Goal: Information Seeking & Learning: Understand process/instructions

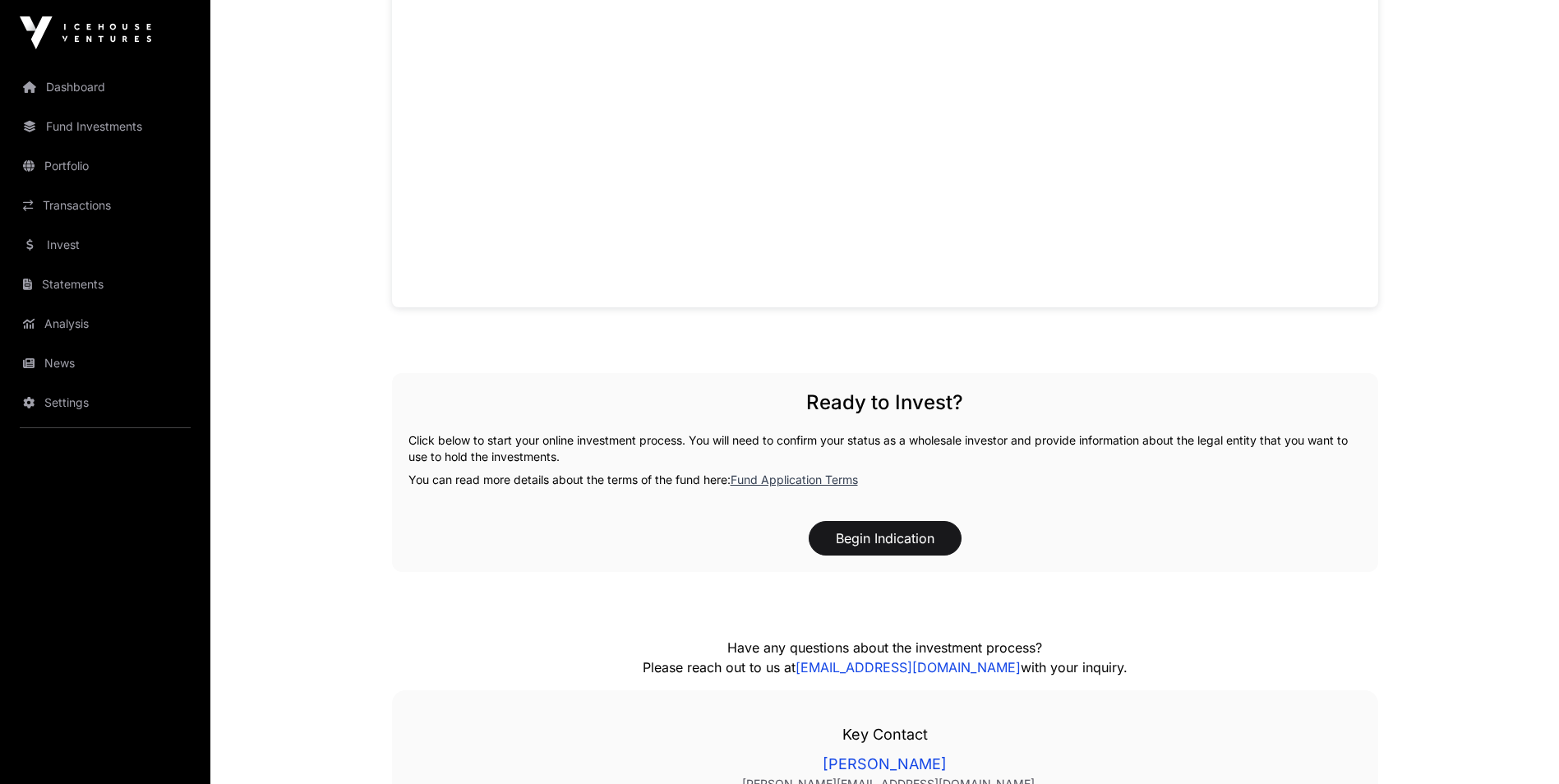
scroll to position [1561, 0]
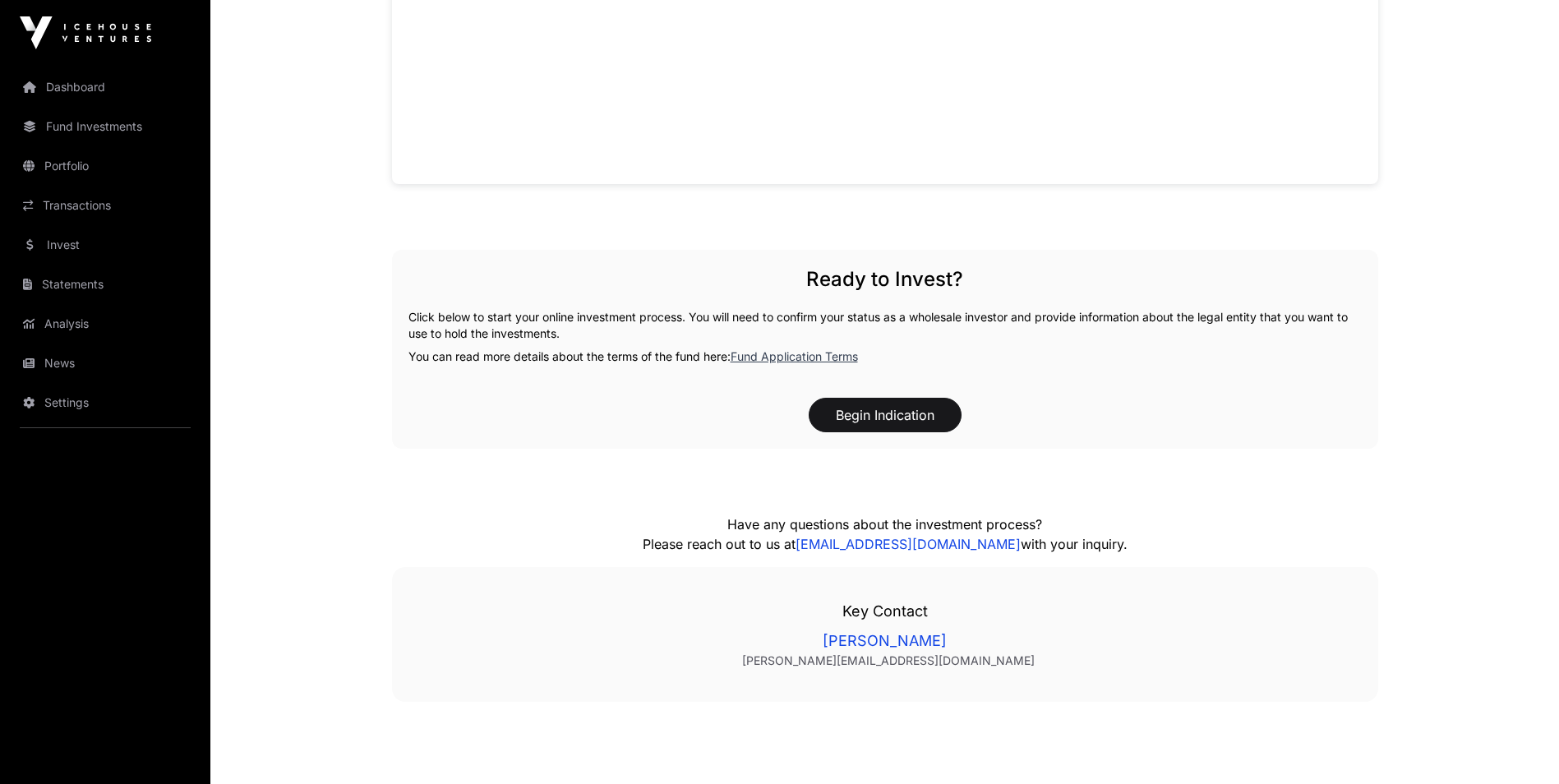
click at [762, 356] on link "Fund Application Terms" at bounding box center [794, 356] width 128 height 14
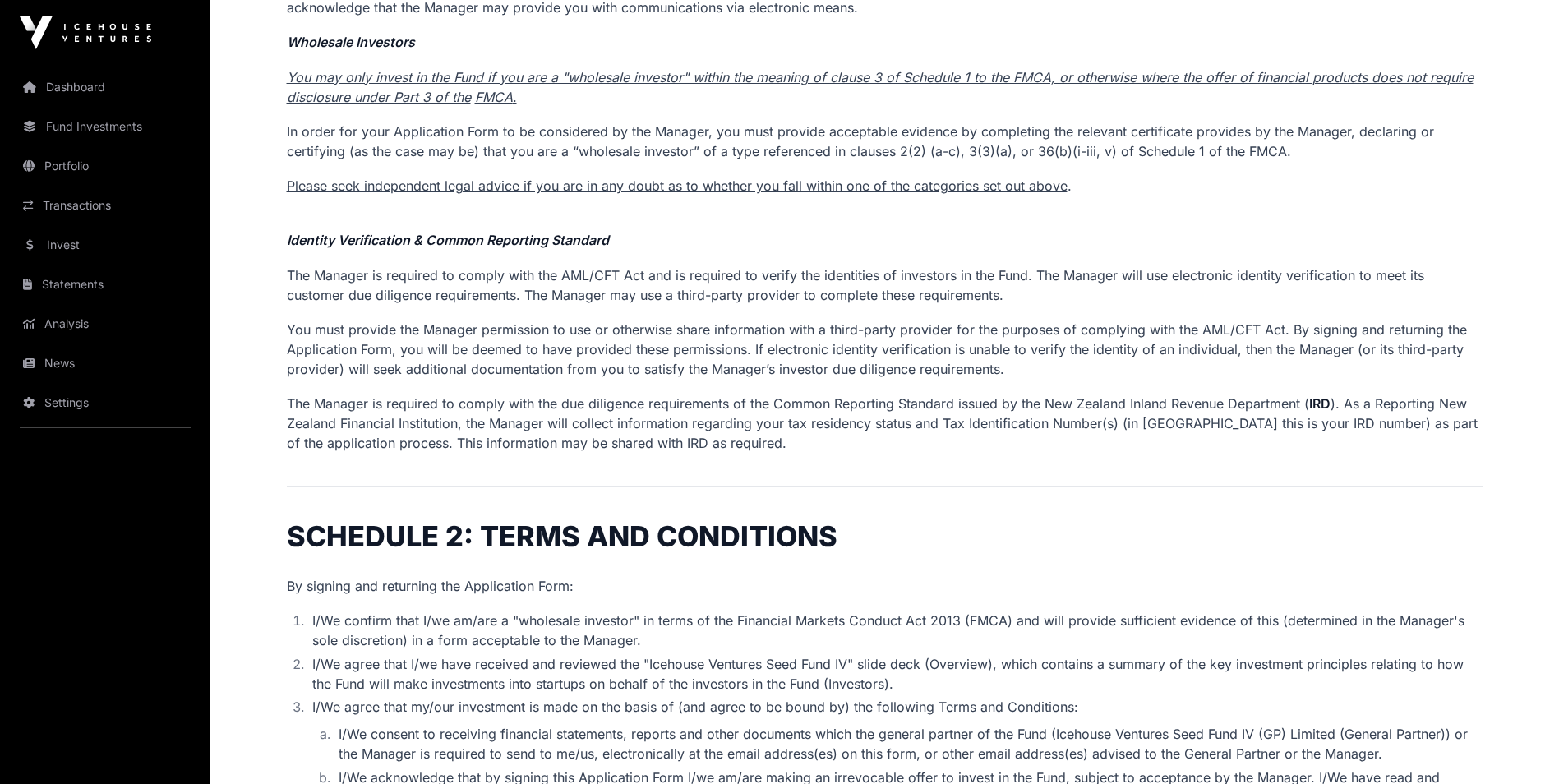
scroll to position [905, 0]
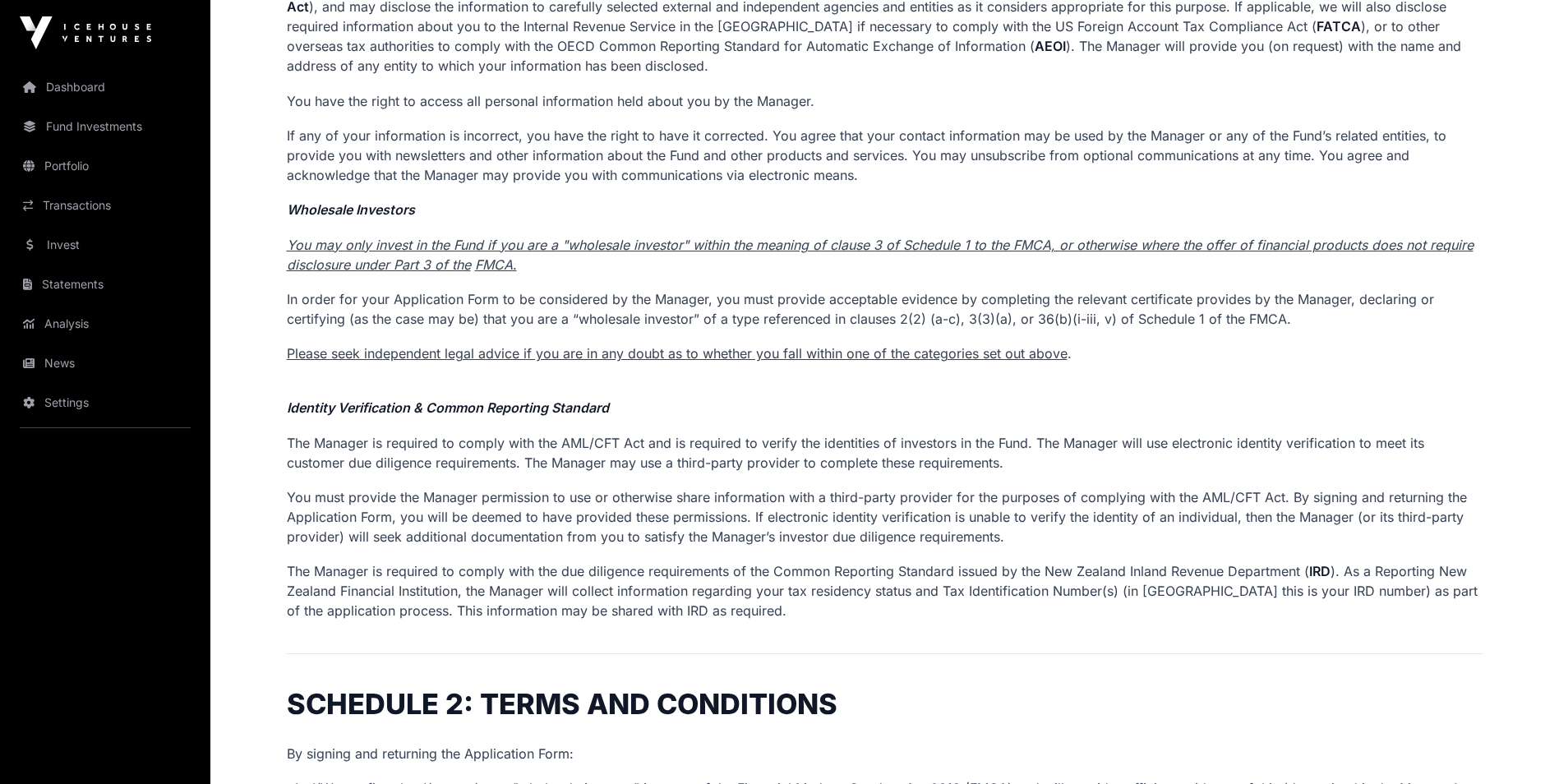
click at [903, 312] on p "In order for your Application Form to be considered by the Manager, you must pr…" at bounding box center [885, 309] width 1196 height 40
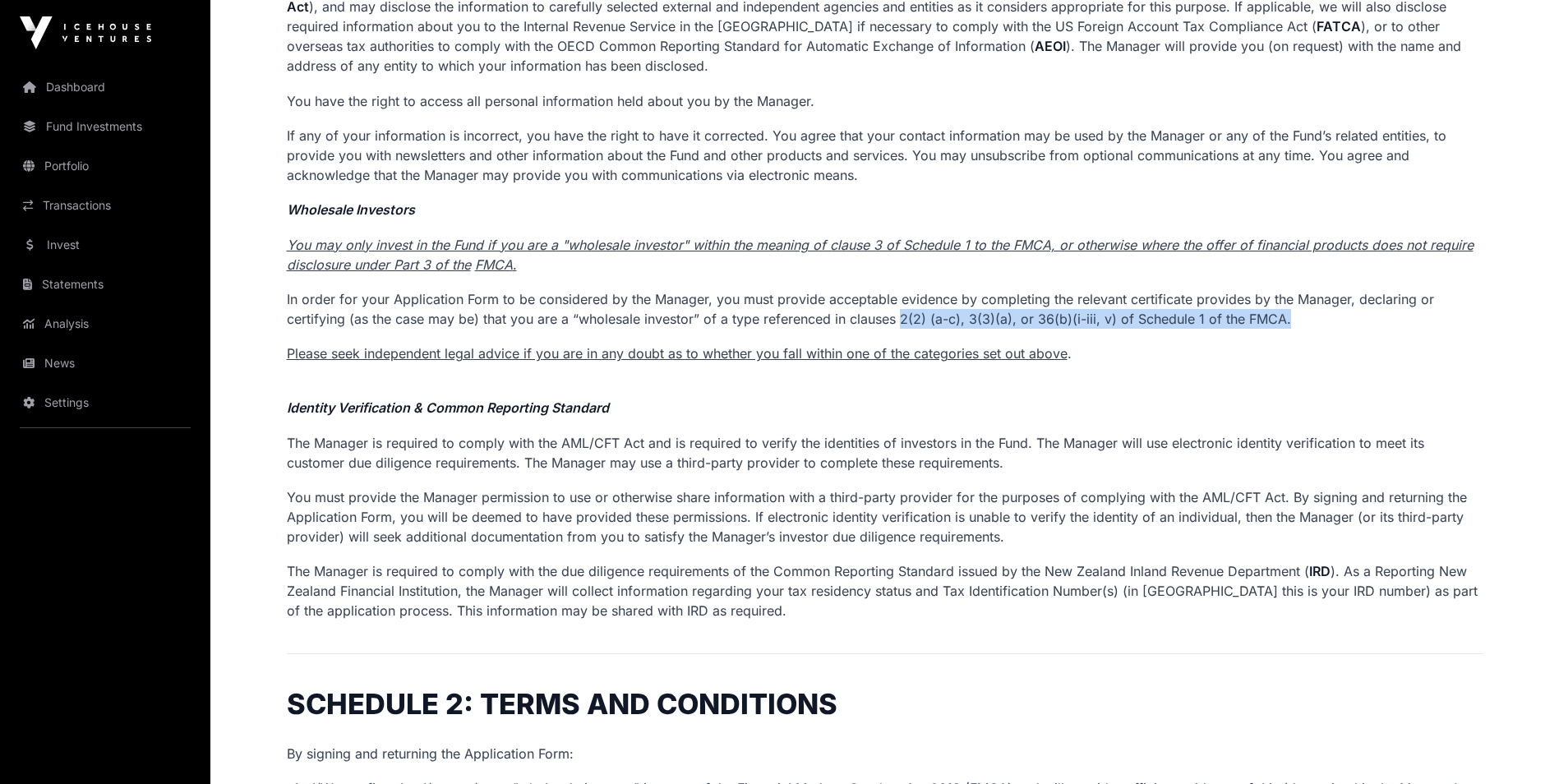
drag, startPoint x: 900, startPoint y: 323, endPoint x: 1299, endPoint y: 317, distance: 399.0
click at [1299, 317] on p "In order for your Application Form to be considered by the Manager, you must pr…" at bounding box center [885, 309] width 1196 height 40
drag, startPoint x: 1299, startPoint y: 317, endPoint x: 1167, endPoint y: 317, distance: 132.0
copy p "2(2) (a-c), 3(3)(a), or 36(b)(i-iii, v) of Schedule 1 of the FMCA."
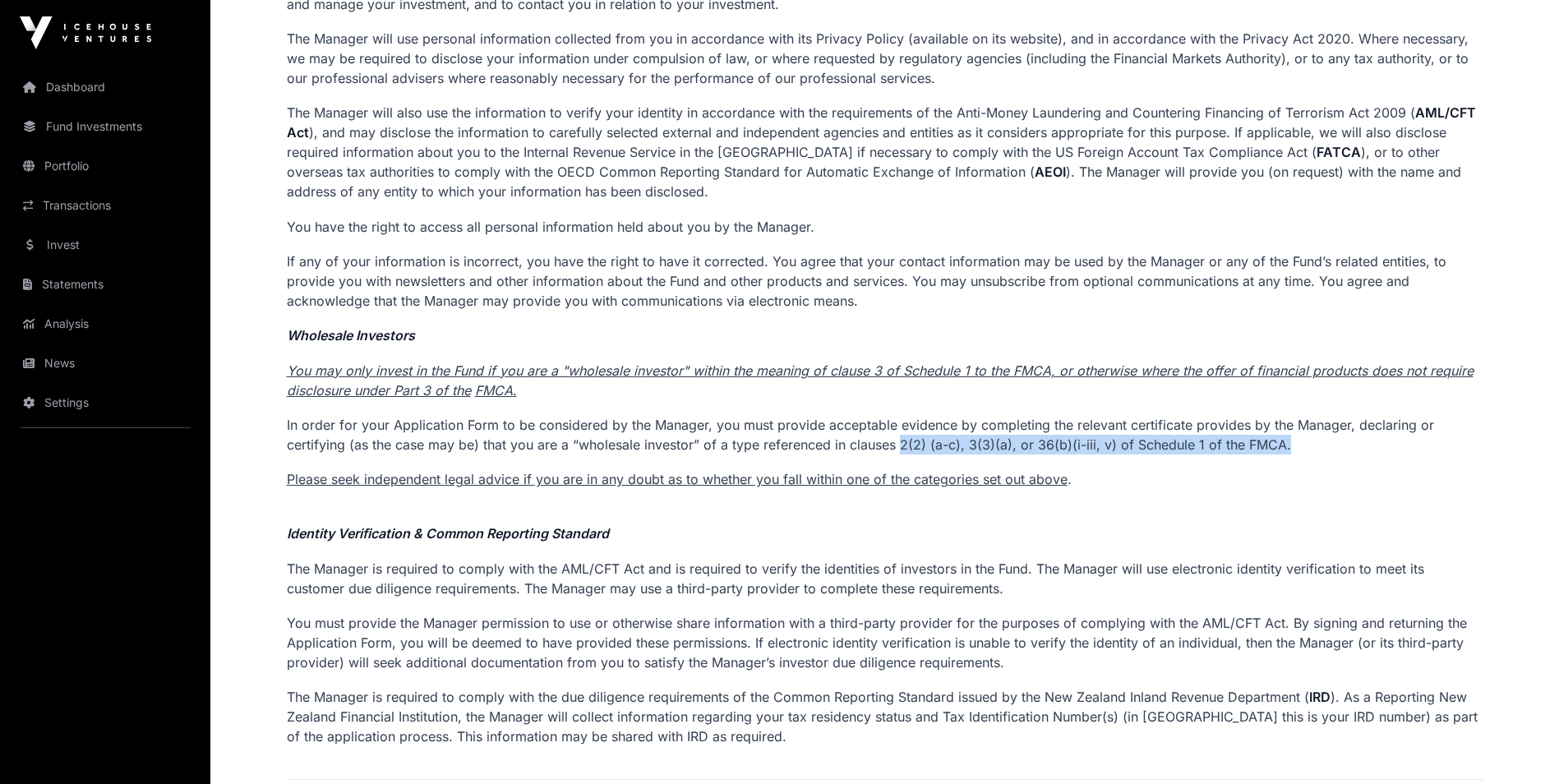
scroll to position [822, 0]
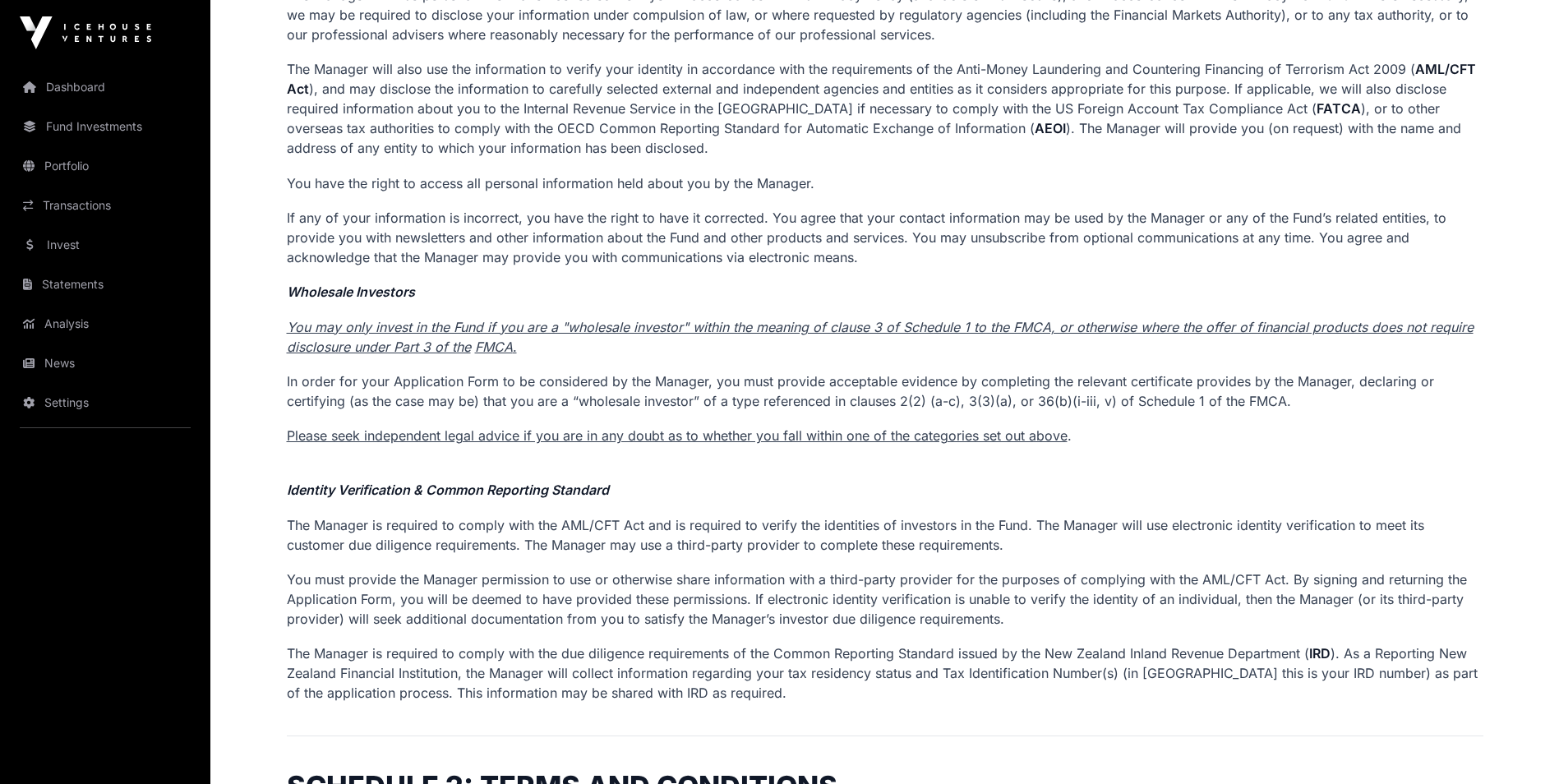
click at [1322, 465] on p "Identity Verification & Common Reporting Standard" at bounding box center [885, 480] width 1196 height 40
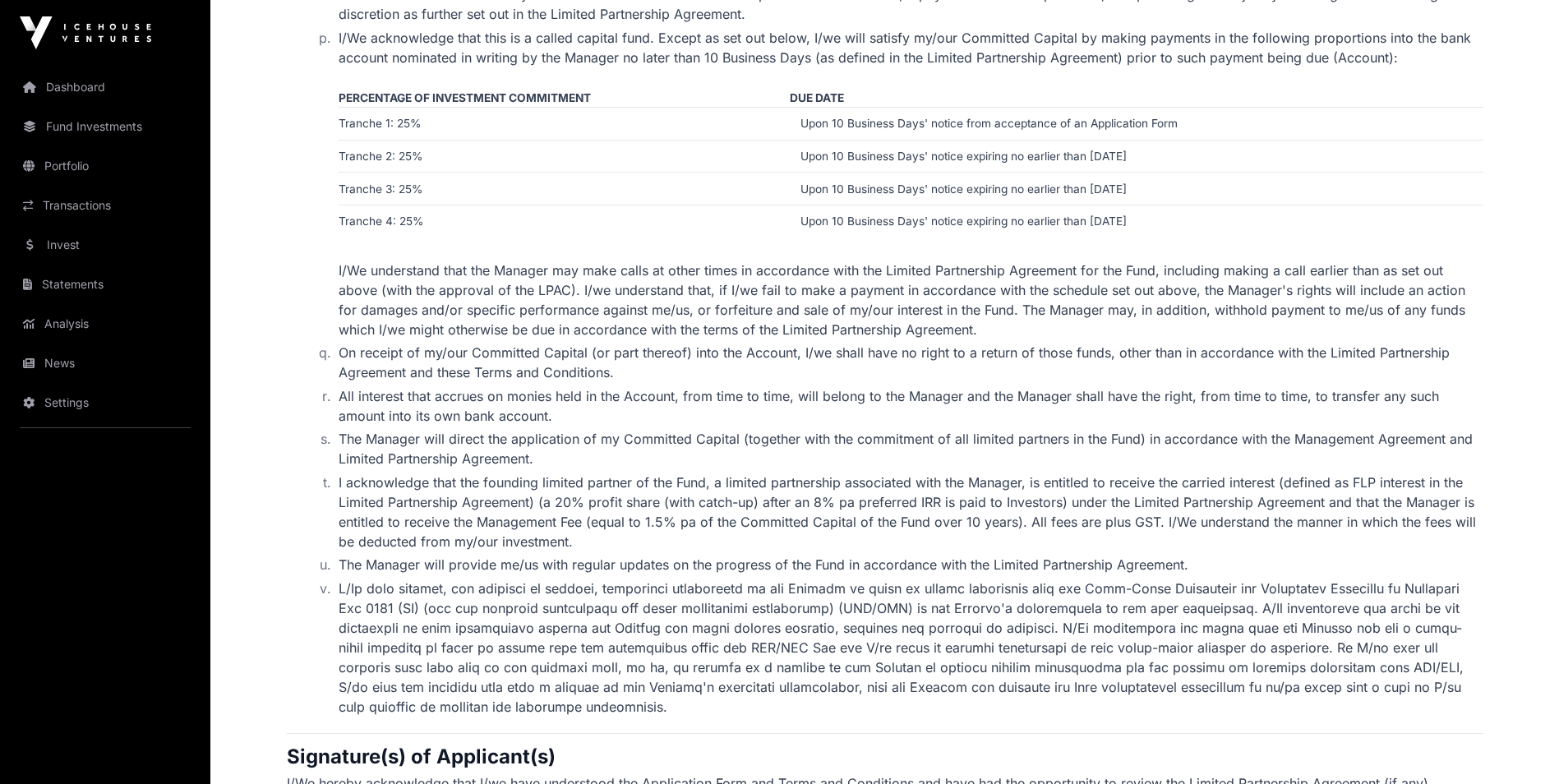
scroll to position [2794, 0]
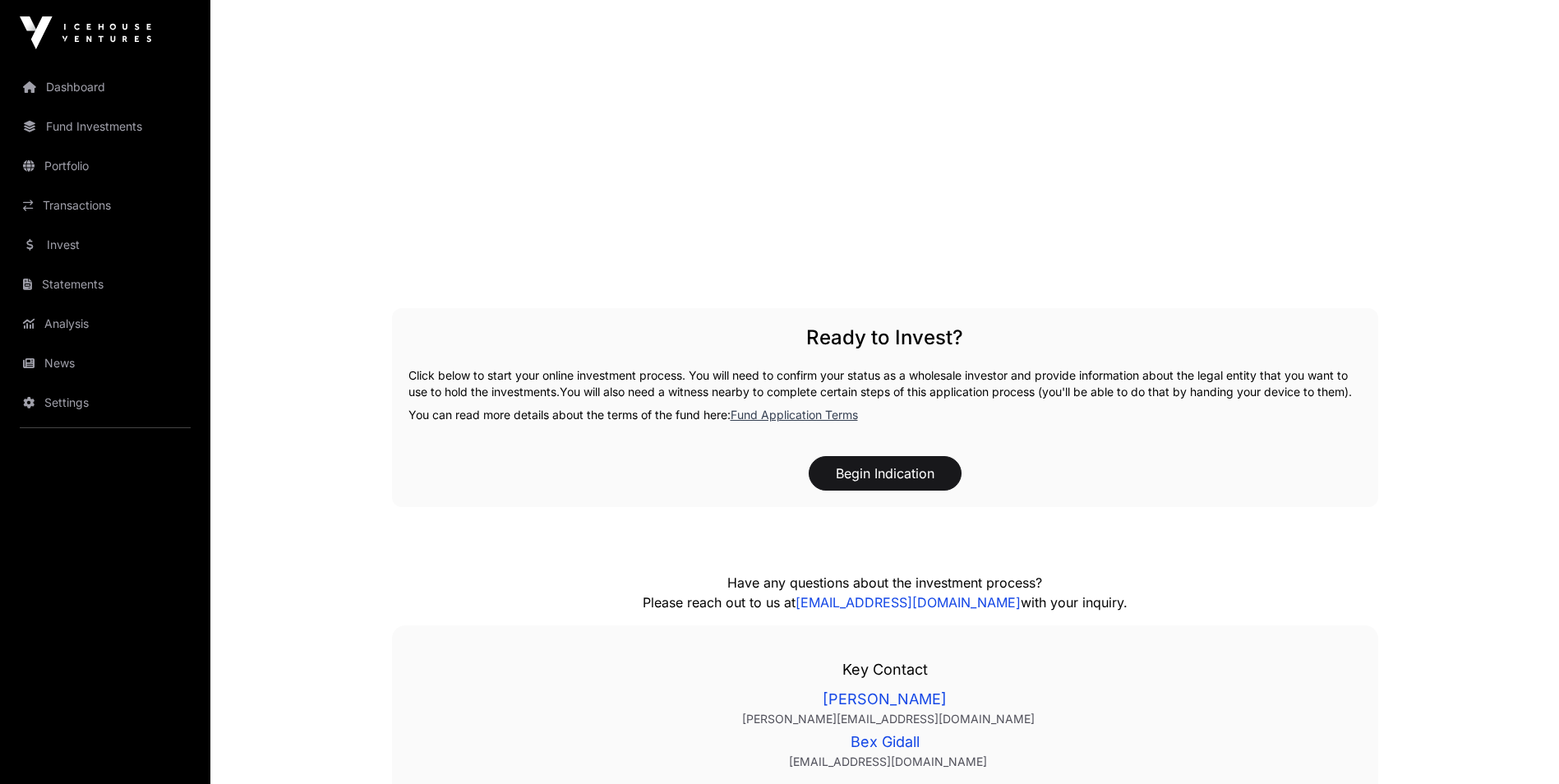
scroll to position [2218, 0]
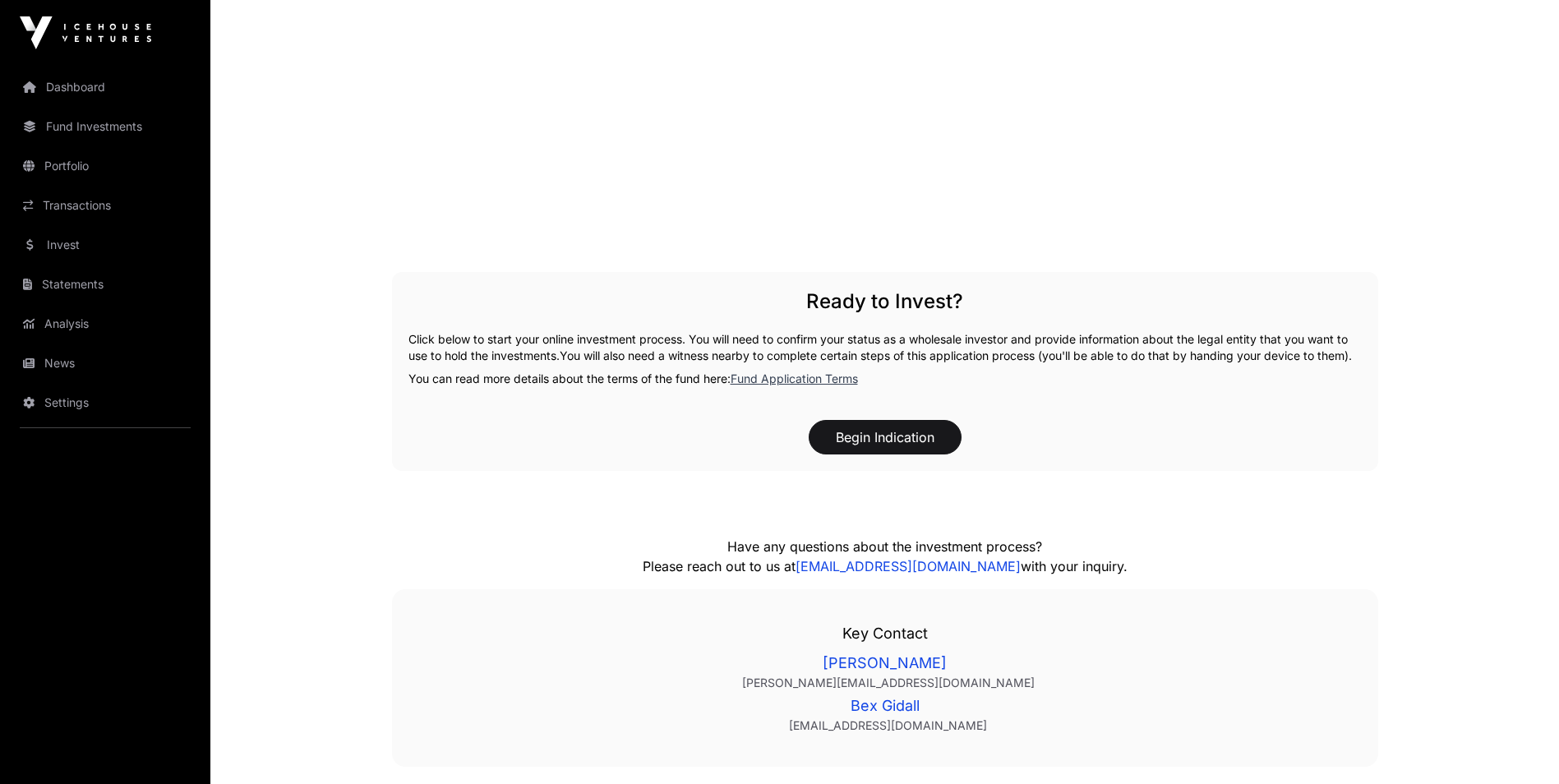
click at [785, 385] on link "Fund Application Terms" at bounding box center [794, 378] width 128 height 14
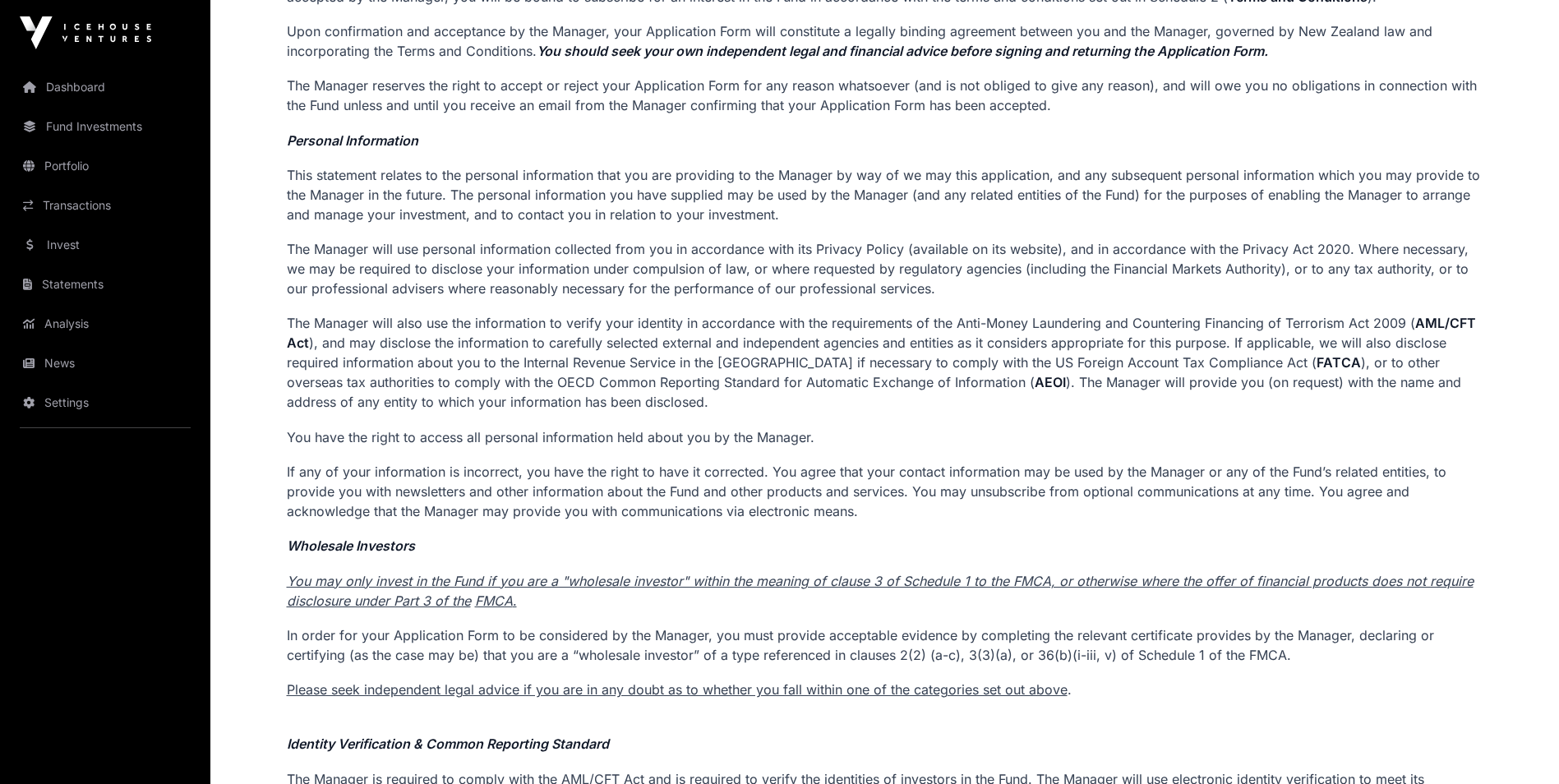
scroll to position [575, 0]
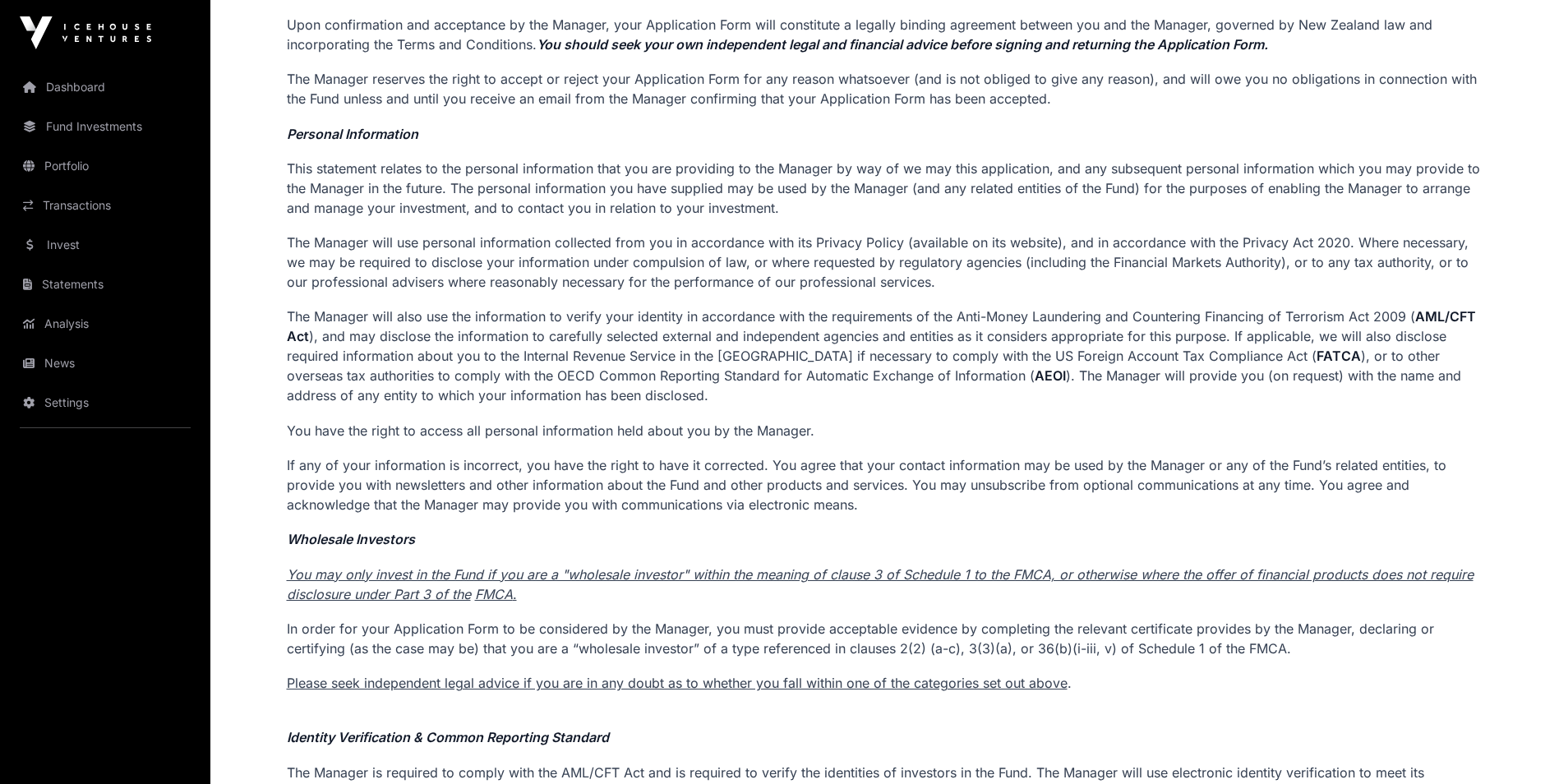
click at [897, 577] on u "You may only invest in the Fund if you are a "wholesale investor" within the me…" at bounding box center [880, 583] width 1187 height 36
click at [710, 568] on u "You may only invest in the Fund if you are a "wholesale investor" within the me…" at bounding box center [880, 583] width 1187 height 36
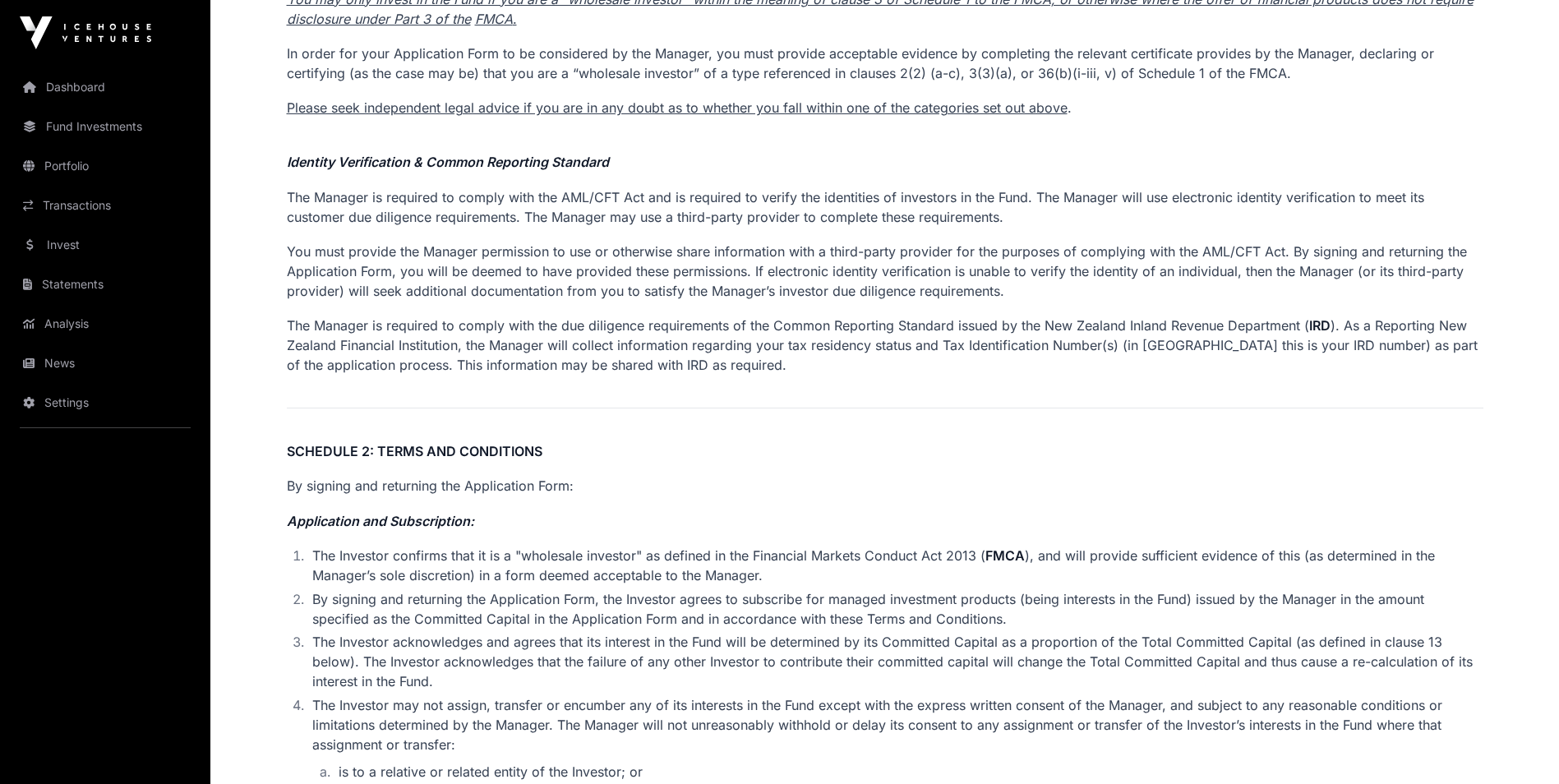
scroll to position [1068, 0]
